Goal: Information Seeking & Learning: Find specific fact

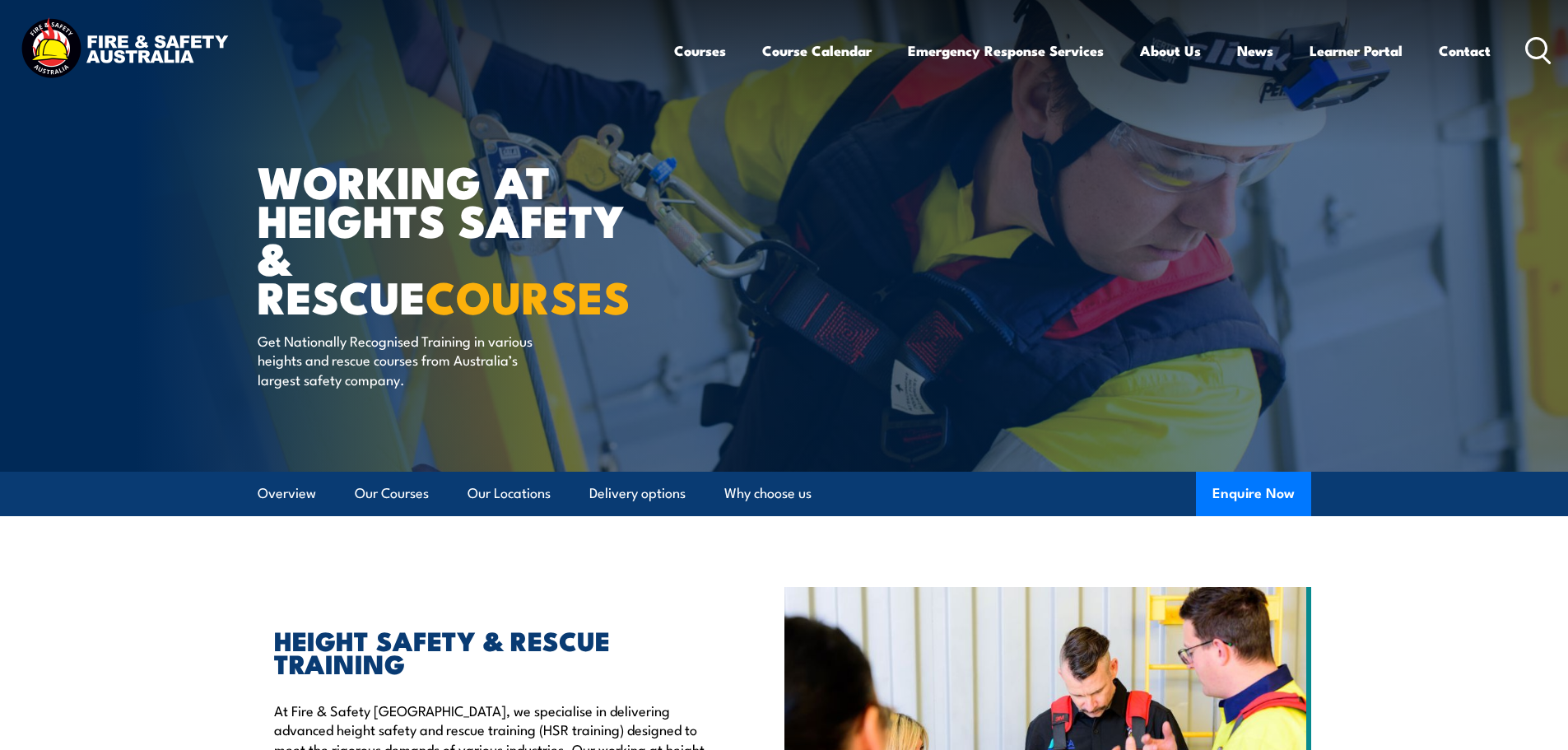
drag, startPoint x: 1536, startPoint y: 54, endPoint x: 1515, endPoint y: 63, distance: 22.8
click at [1536, 54] on icon at bounding box center [1538, 51] width 26 height 27
click at [1537, 54] on icon at bounding box center [1538, 51] width 26 height 27
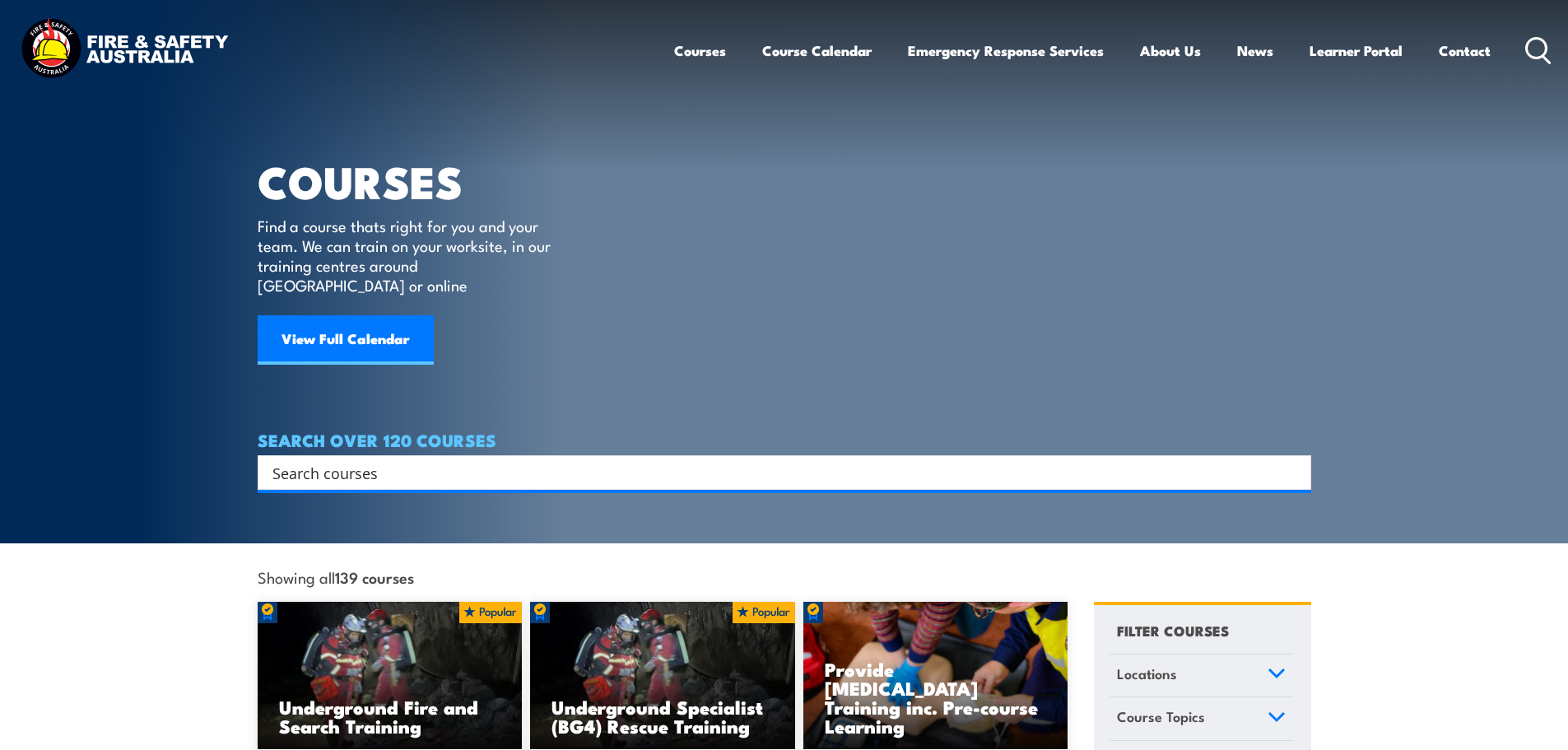
click at [374, 460] on input "Search input" at bounding box center [773, 472] width 1003 height 25
paste input "• PUAEQU001"
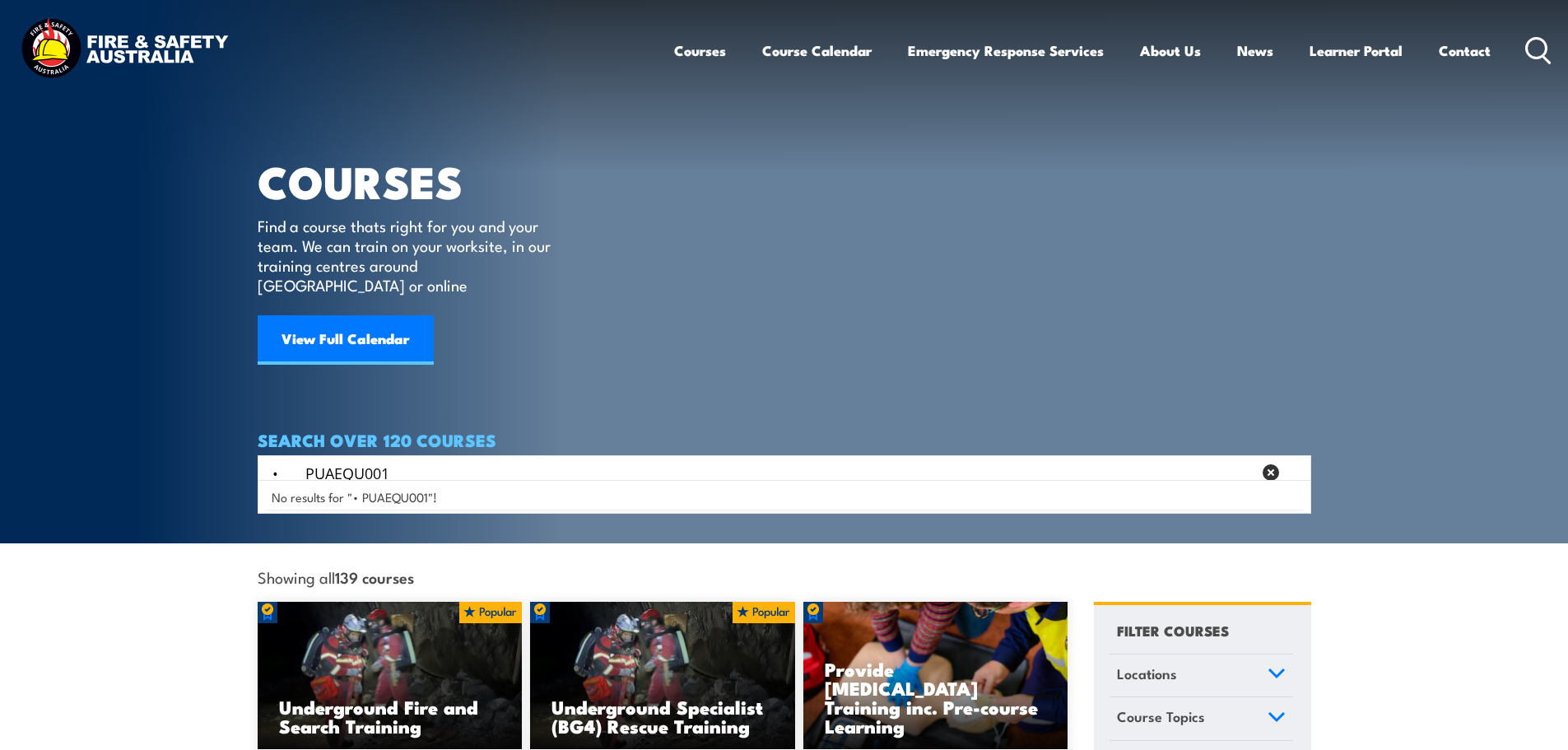
drag, startPoint x: 413, startPoint y: 448, endPoint x: 192, endPoint y: 452, distance: 221.0
click at [192, 452] on section "COURSES Find a course thats right for you and your team. We can train on your w…" at bounding box center [784, 271] width 1568 height 544
type input "t"
type input "e"
type input "test equipment"
